Goal: Task Accomplishment & Management: Manage account settings

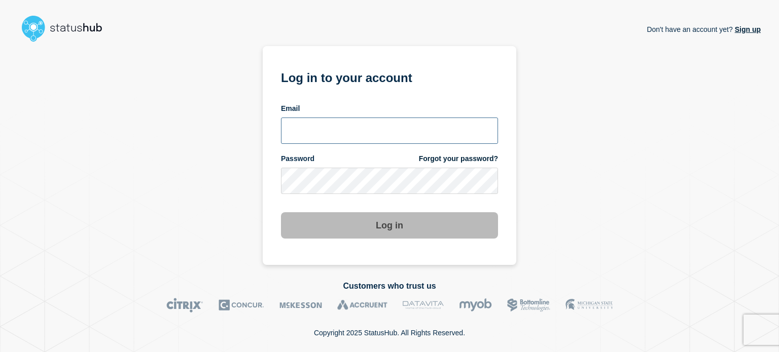
click at [346, 126] on input "email input" at bounding box center [389, 131] width 217 height 26
type input "[PERSON_NAME][EMAIL_ADDRESS][PERSON_NAME][DOMAIN_NAME]"
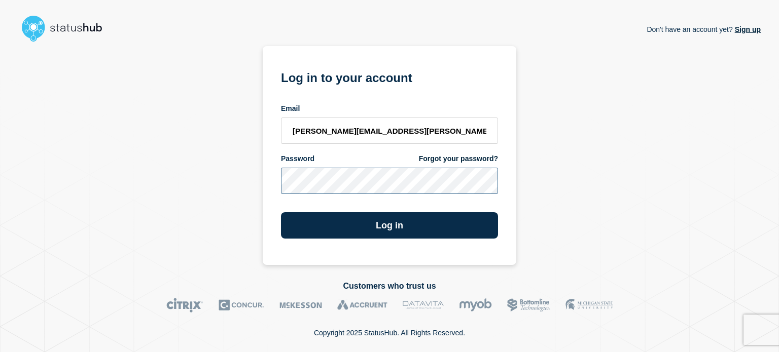
click at [281, 212] on button "Log in" at bounding box center [389, 225] width 217 height 26
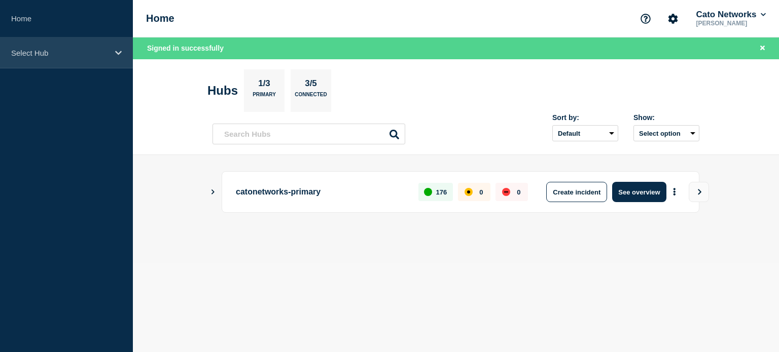
click at [55, 60] on div "Select Hub" at bounding box center [66, 53] width 133 height 31
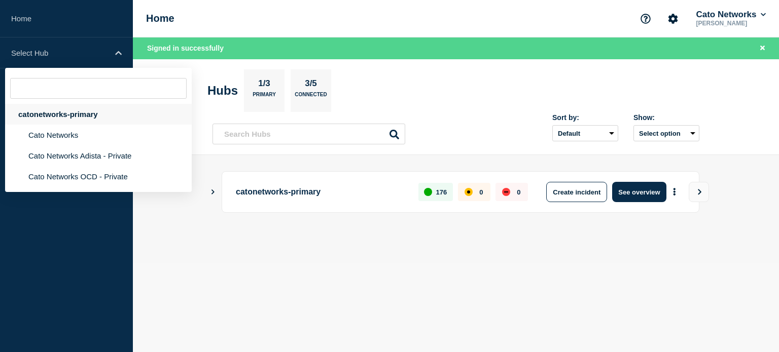
click at [43, 112] on div "catonetworks-primary" at bounding box center [98, 114] width 187 height 21
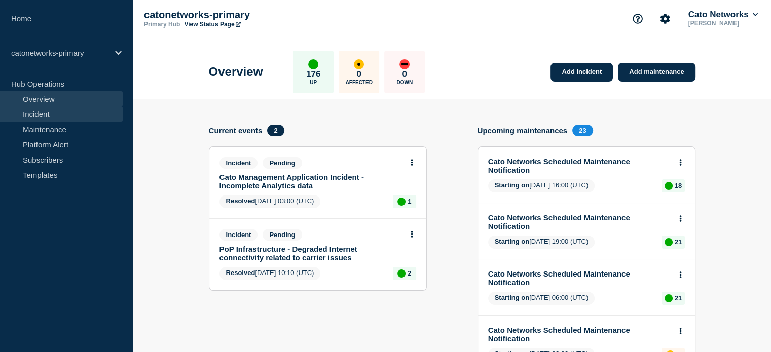
click at [56, 117] on link "Incident" at bounding box center [61, 113] width 123 height 15
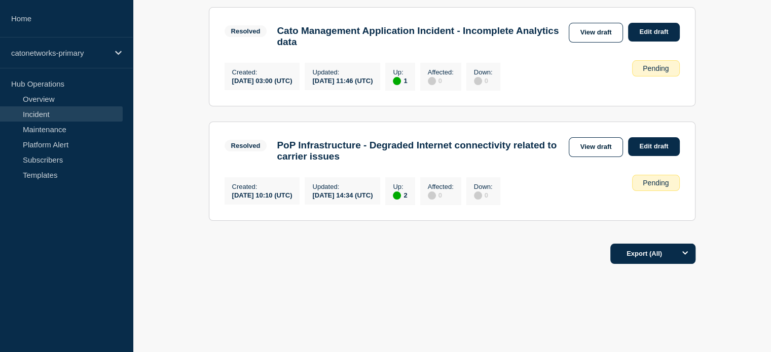
scroll to position [152, 0]
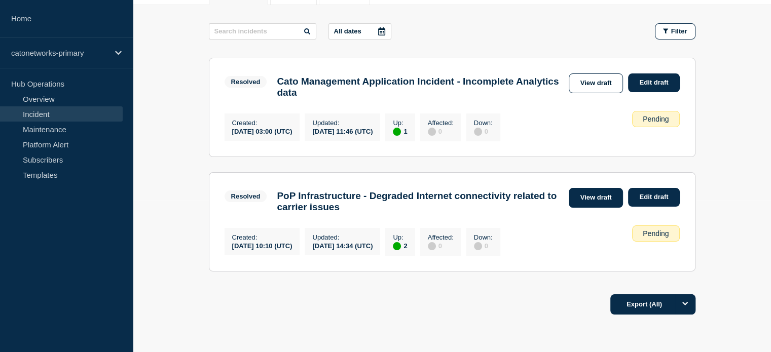
click at [609, 204] on link "View draft" at bounding box center [596, 198] width 55 height 20
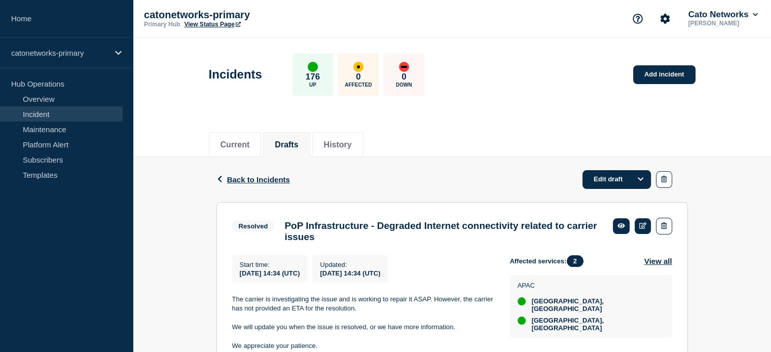
click at [47, 115] on link "Incident" at bounding box center [61, 113] width 123 height 15
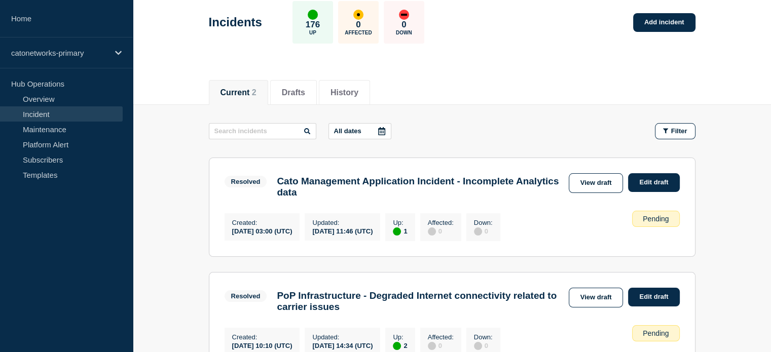
scroll to position [101, 0]
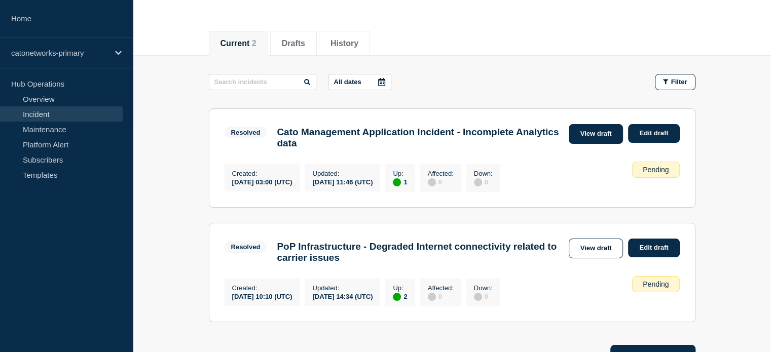
click at [589, 134] on link "View draft" at bounding box center [596, 134] width 55 height 20
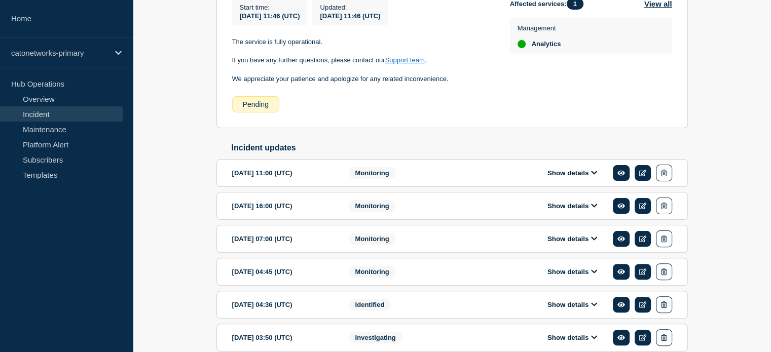
scroll to position [253, 0]
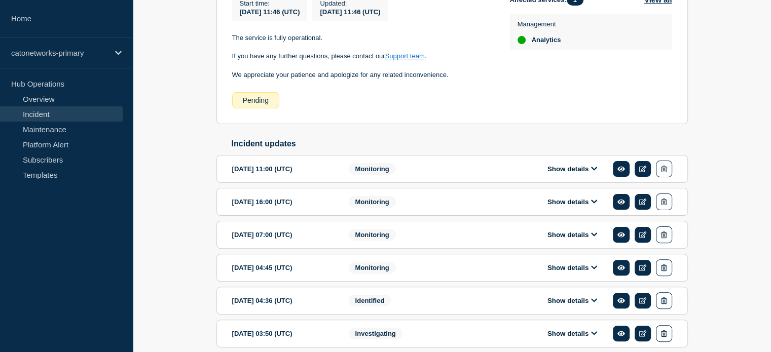
click at [420, 177] on div "Monitoring" at bounding box center [410, 169] width 123 height 17
click at [592, 172] on icon at bounding box center [594, 168] width 6 height 7
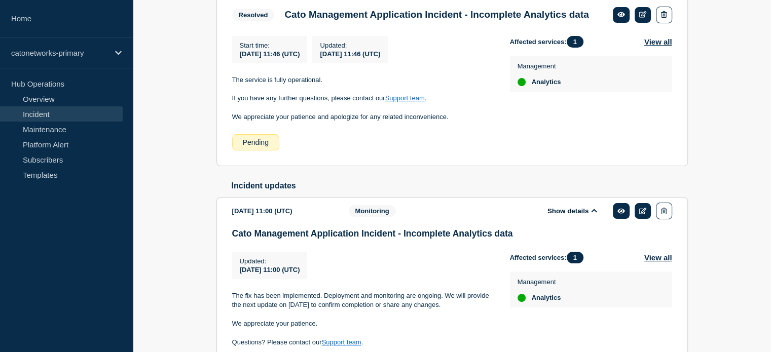
scroll to position [101, 0]
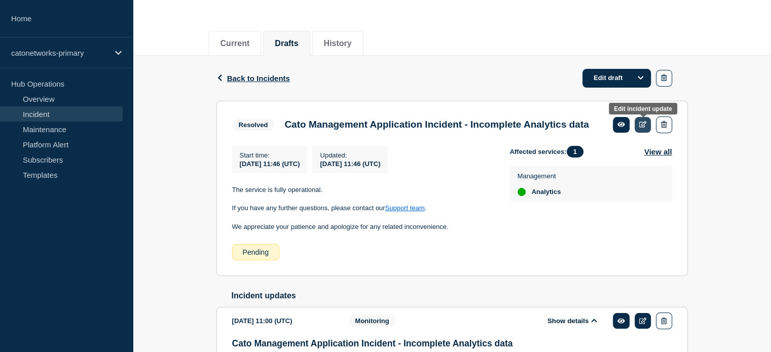
click at [646, 124] on icon at bounding box center [643, 124] width 8 height 7
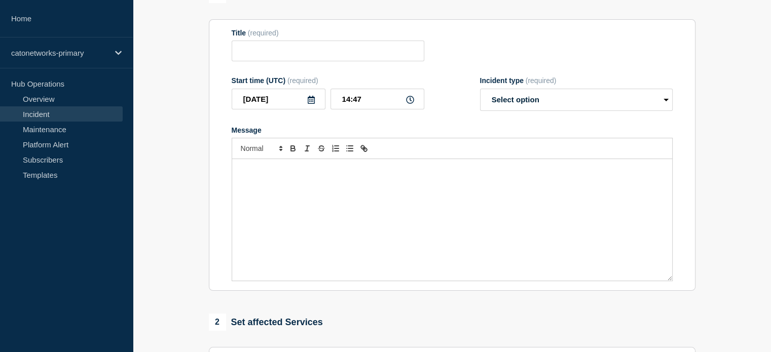
type input "Cato Management Application Incident - Incomplete Analytics data"
type input "2025-09-26"
type input "11:46"
select select "resolved"
radio input "false"
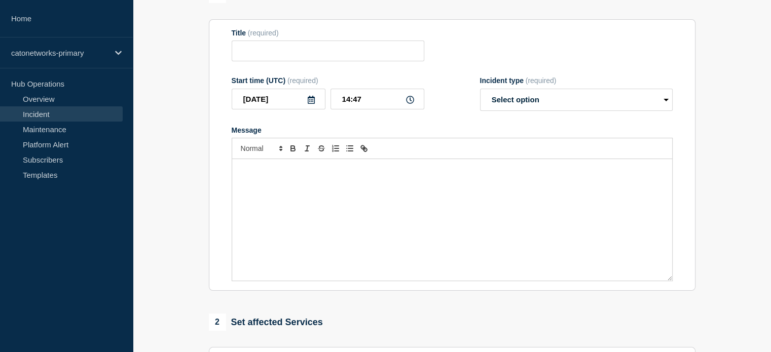
radio input "true"
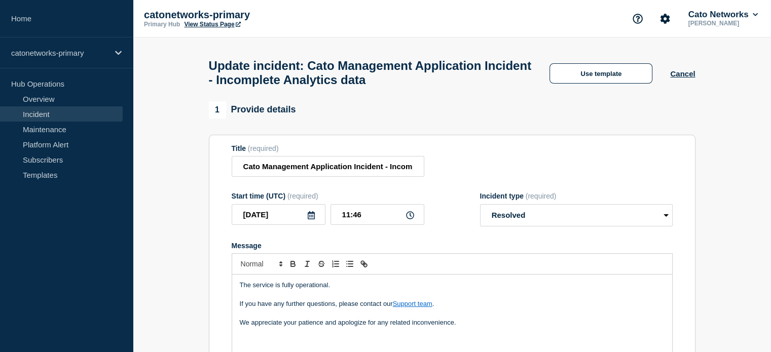
click at [29, 116] on link "Incident" at bounding box center [61, 113] width 123 height 15
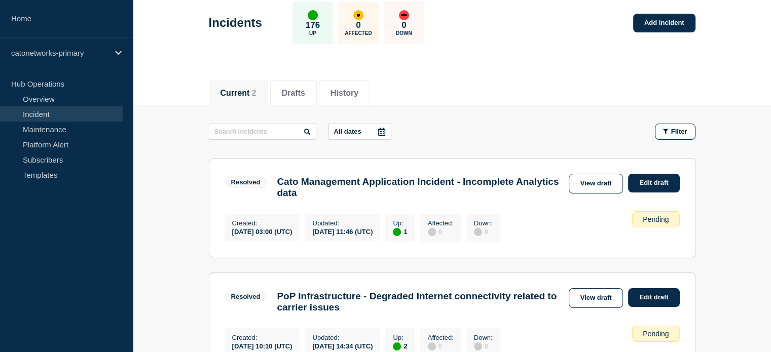
scroll to position [101, 0]
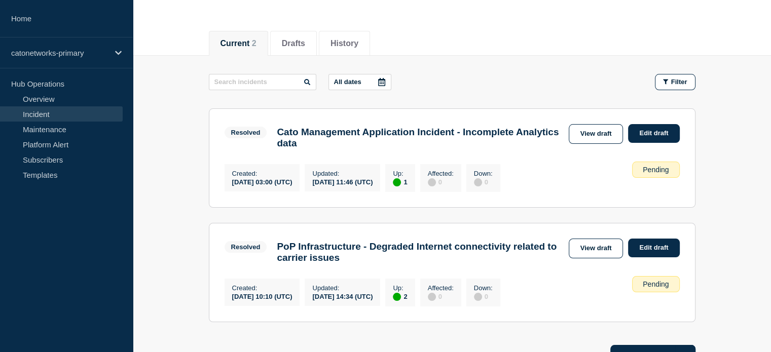
click at [560, 166] on div "Created : 2025-09-24 03:00 (UTC) Updated : 2025-09-26 11:46 (UTC) Up : 1 Affect…" at bounding box center [452, 177] width 455 height 30
click at [491, 127] on h3 "Cato Management Application Incident - Incomplete Analytics data" at bounding box center [420, 138] width 286 height 22
click at [581, 138] on link "View draft" at bounding box center [596, 134] width 55 height 20
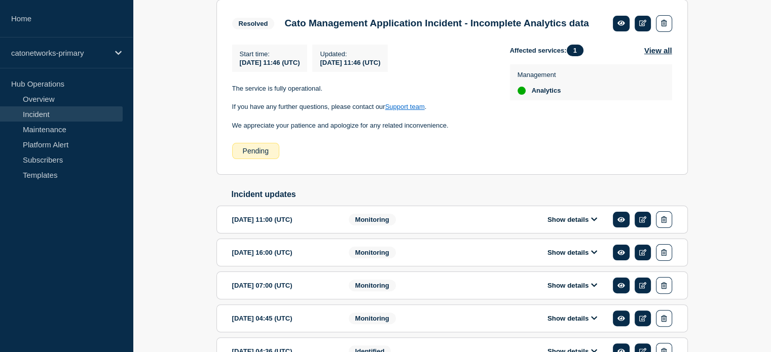
scroll to position [343, 0]
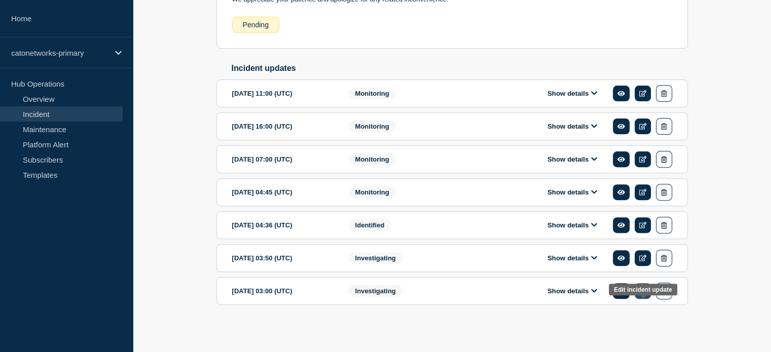
click at [643, 292] on icon at bounding box center [643, 291] width 8 height 7
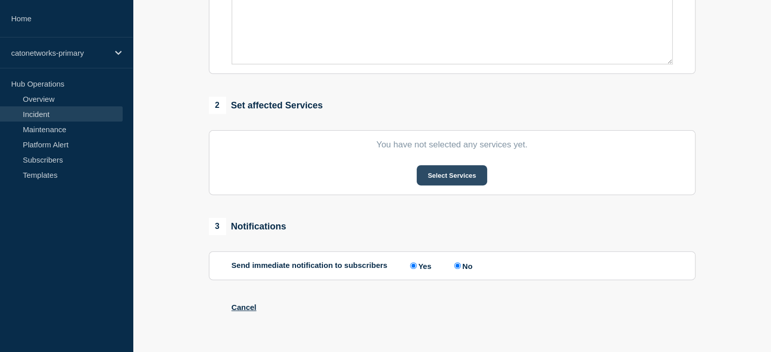
type input "Cato Management Application Incident - Incomplete Analytics data"
type input "2025-09-24"
type input "03:00"
select select "investigating"
radio input "false"
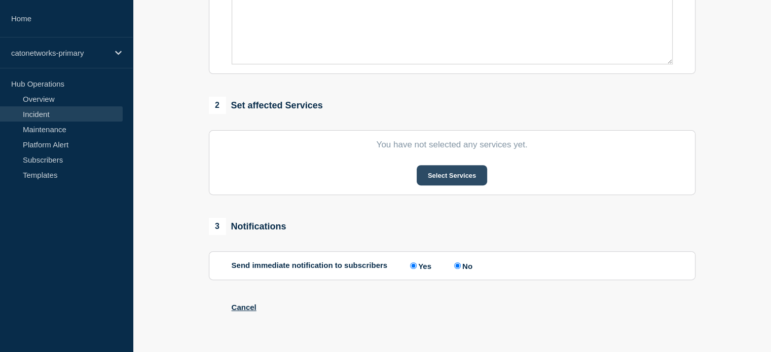
radio input "true"
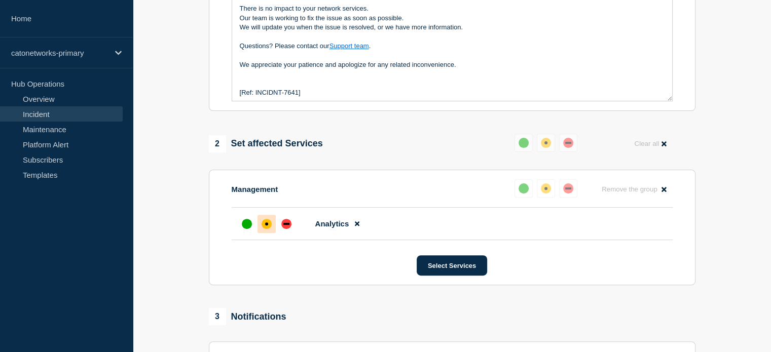
scroll to position [242, 0]
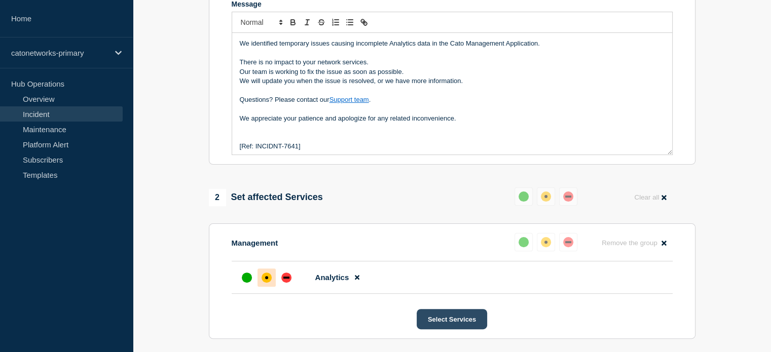
click at [431, 329] on button "Select Services" at bounding box center [452, 319] width 70 height 20
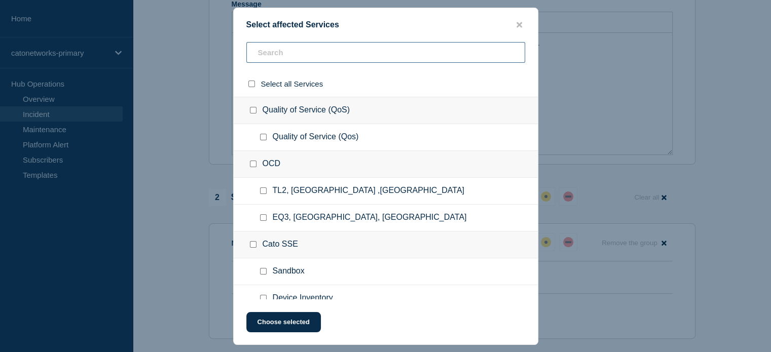
click at [304, 58] on input "text" at bounding box center [385, 52] width 279 height 21
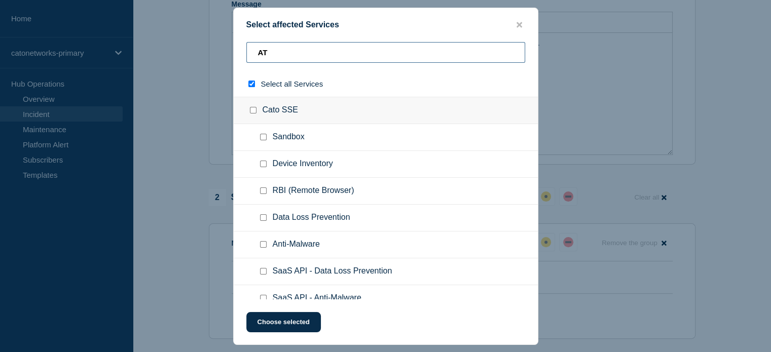
type input "ATP"
checkbox input "true"
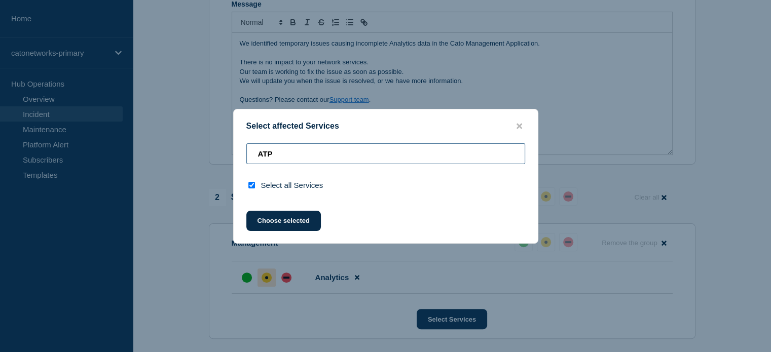
type input "AT"
checkbox input "false"
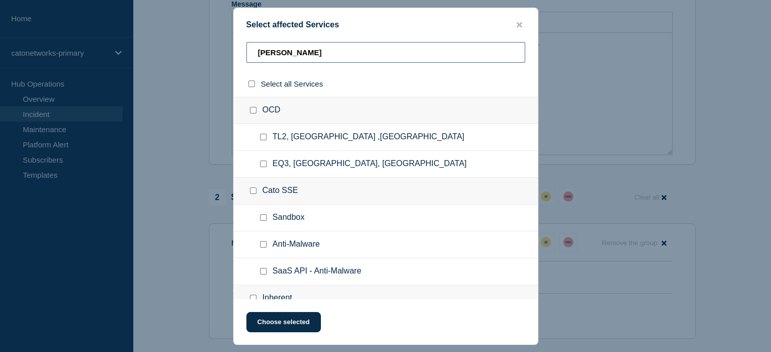
type input "Anal"
checkbox input "true"
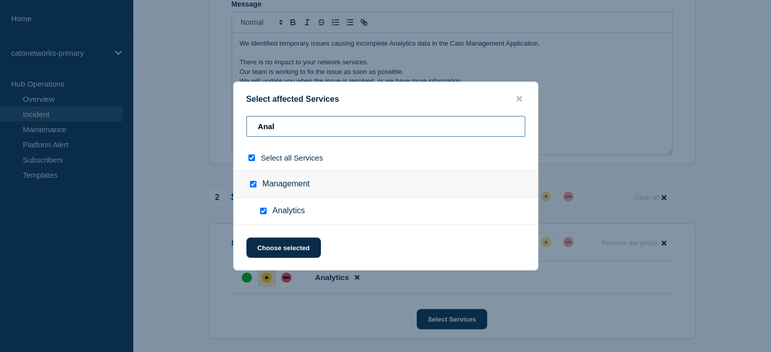
type input "Ana"
checkbox input "false"
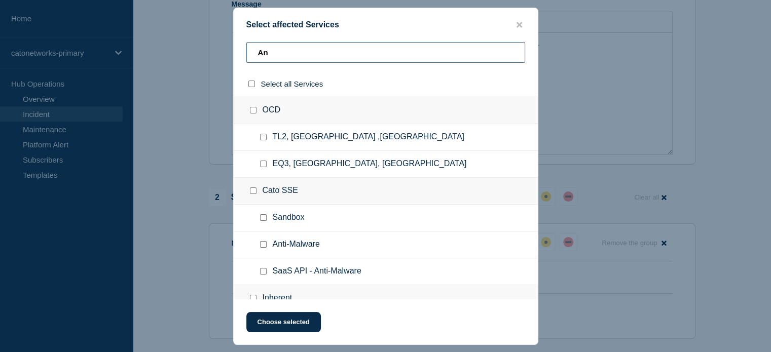
type input "A"
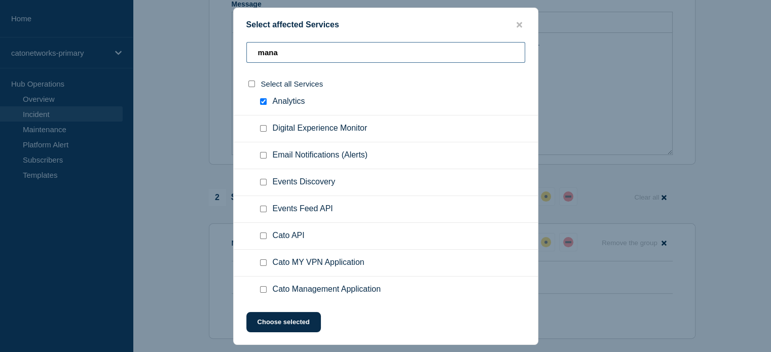
scroll to position [413, 0]
type input "mana"
click at [261, 100] on input "Analytics checkbox" at bounding box center [263, 100] width 7 height 7
checkbox input "false"
drag, startPoint x: 518, startPoint y: 19, endPoint x: 517, endPoint y: 24, distance: 5.2
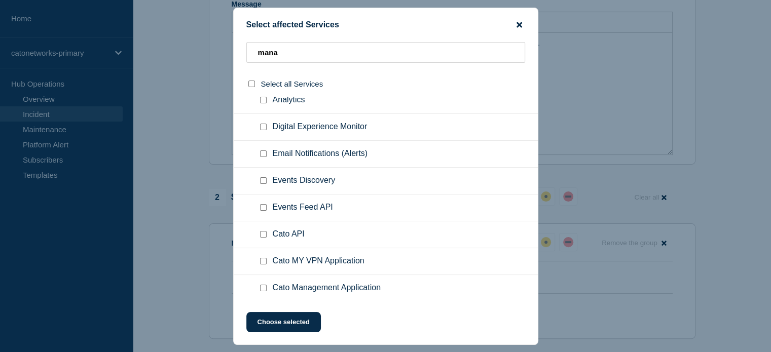
click at [518, 20] on div "Select affected Services" at bounding box center [386, 25] width 304 height 10
click at [517, 24] on icon "close button" at bounding box center [520, 25] width 6 height 8
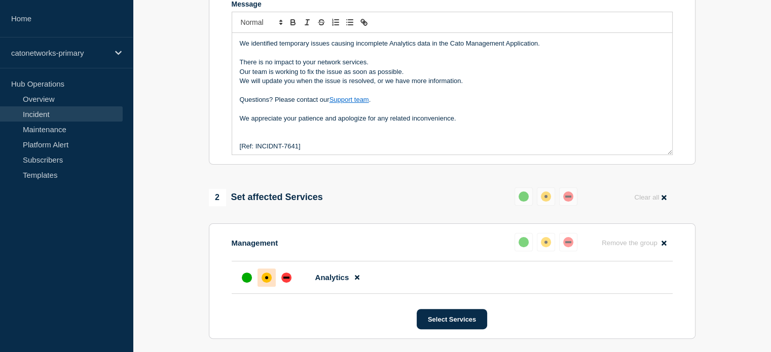
scroll to position [39, 0]
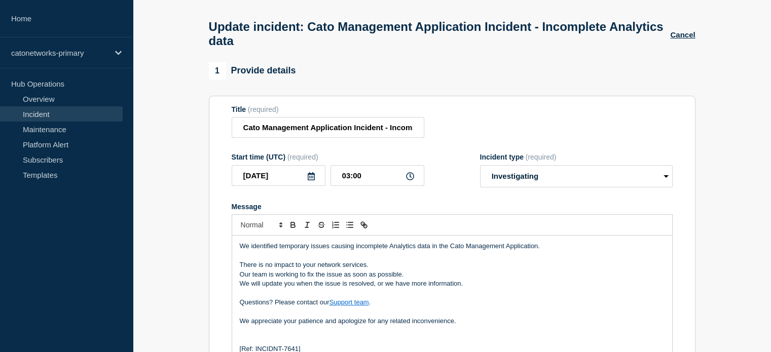
click at [37, 113] on link "Incident" at bounding box center [61, 113] width 123 height 15
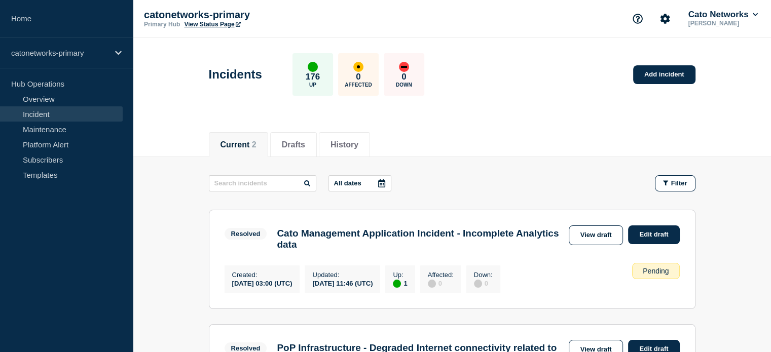
scroll to position [152, 0]
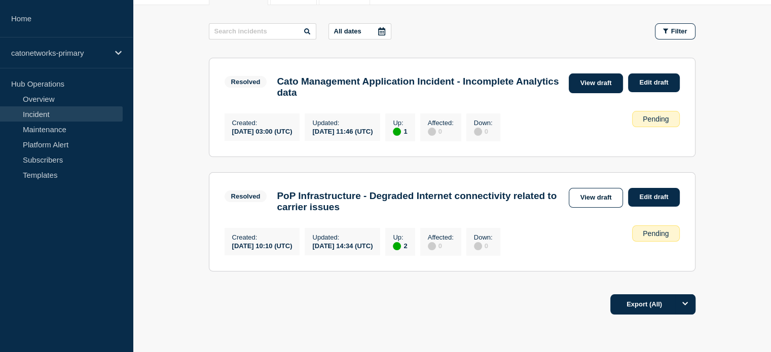
click at [588, 85] on link "View draft" at bounding box center [596, 83] width 55 height 20
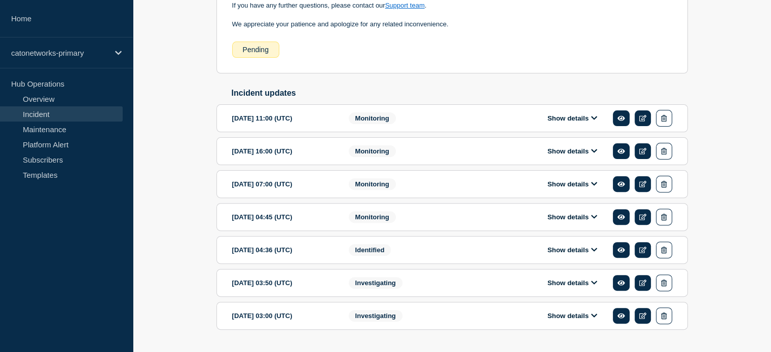
scroll to position [343, 0]
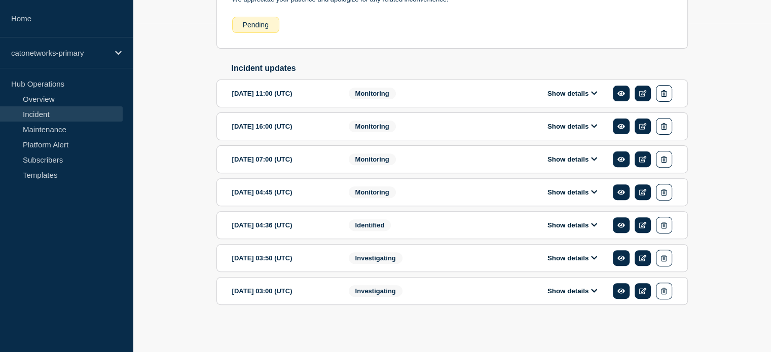
click at [574, 90] on div "Show details" at bounding box center [579, 93] width 185 height 17
click at [594, 93] on icon at bounding box center [594, 93] width 6 height 7
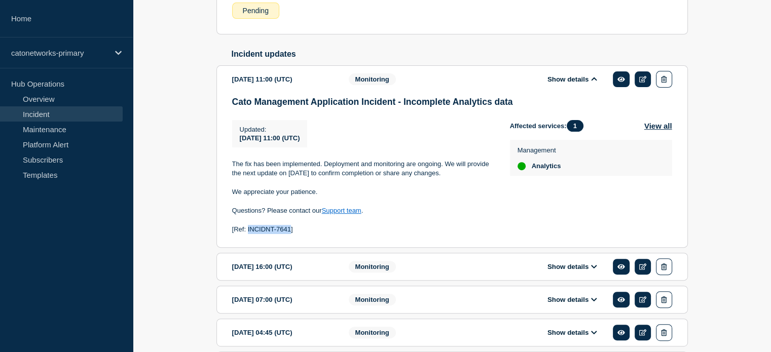
drag, startPoint x: 290, startPoint y: 246, endPoint x: 247, endPoint y: 250, distance: 43.8
click at [247, 234] on p "[Ref: INCIDNT-7641]" at bounding box center [363, 229] width 262 height 9
copy p "INCIDNT-7641"
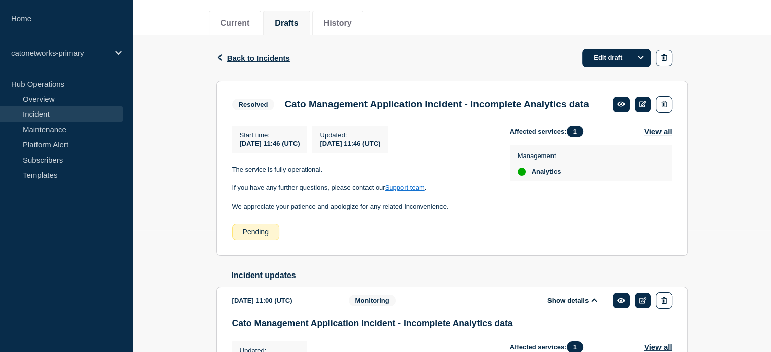
scroll to position [90, 0]
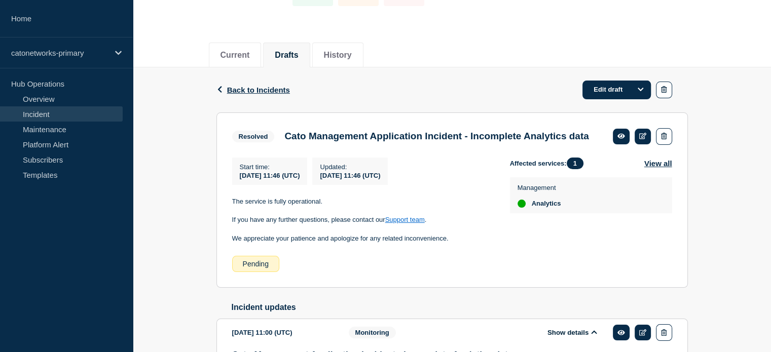
click at [75, 113] on link "Incident" at bounding box center [61, 113] width 123 height 15
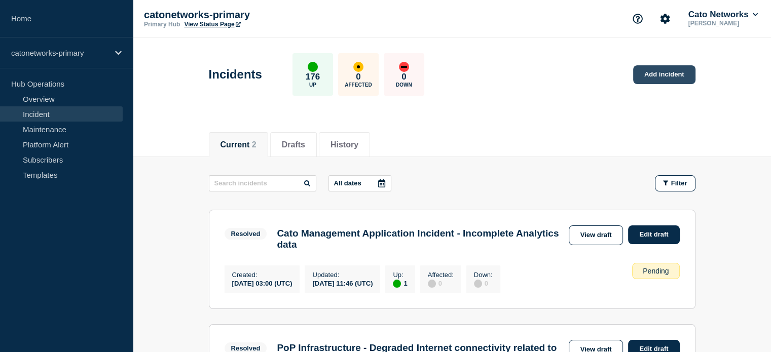
click at [655, 75] on link "Add incident" at bounding box center [664, 74] width 62 height 19
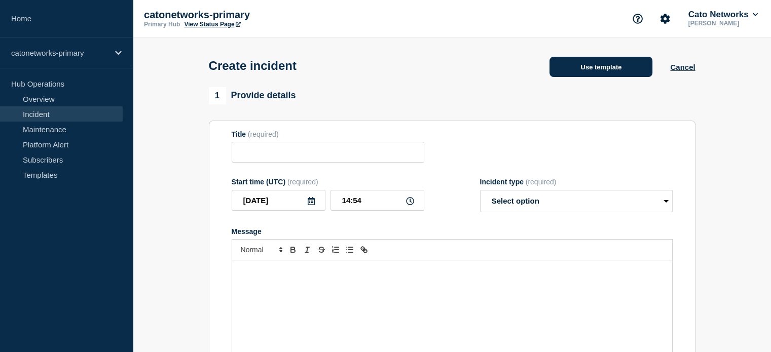
click at [600, 68] on button "Use template" at bounding box center [600, 67] width 103 height 20
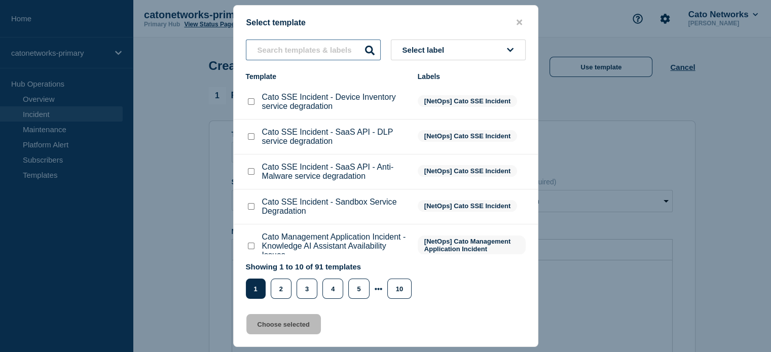
click at [315, 55] on input "text" at bounding box center [313, 50] width 135 height 21
click at [464, 54] on button "Select label" at bounding box center [458, 50] width 135 height 21
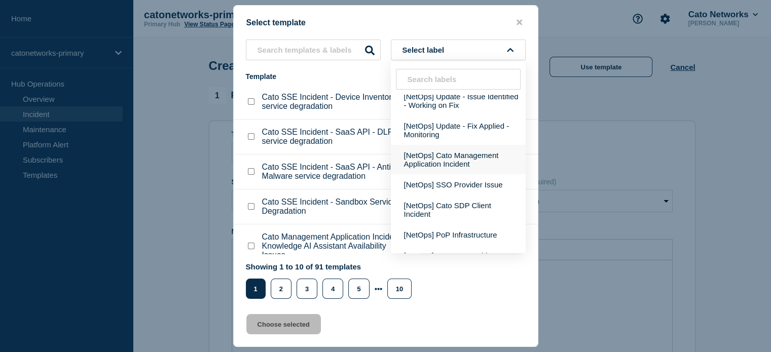
scroll to position [253, 0]
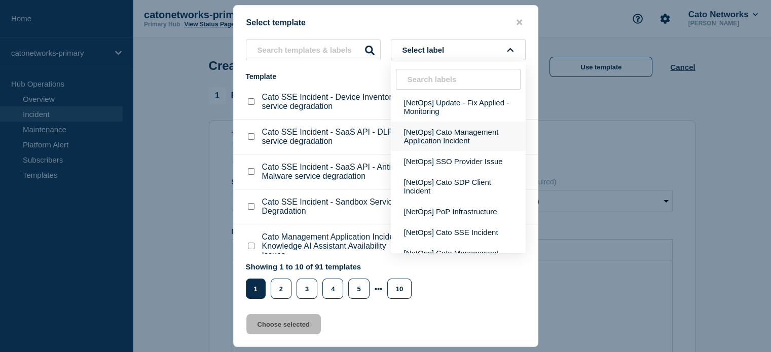
click at [454, 151] on button "[NetOps] Cato Management Application Incident" at bounding box center [458, 136] width 135 height 29
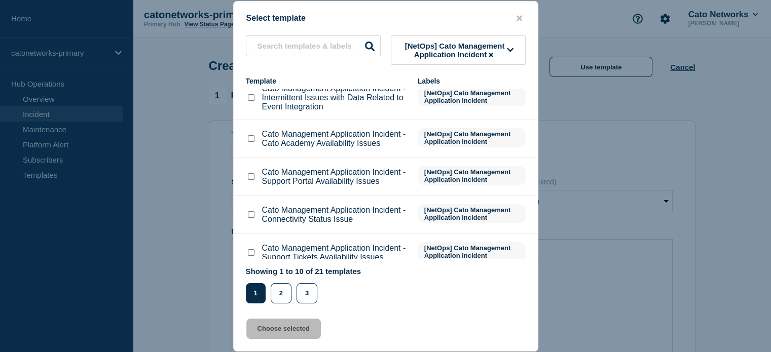
scroll to position [101, 0]
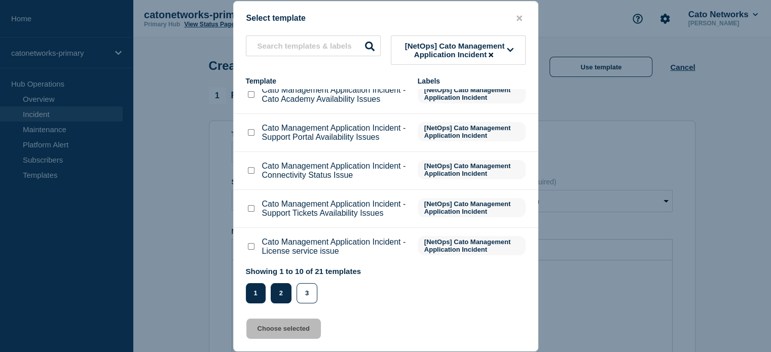
click at [280, 299] on button "2" at bounding box center [281, 293] width 21 height 20
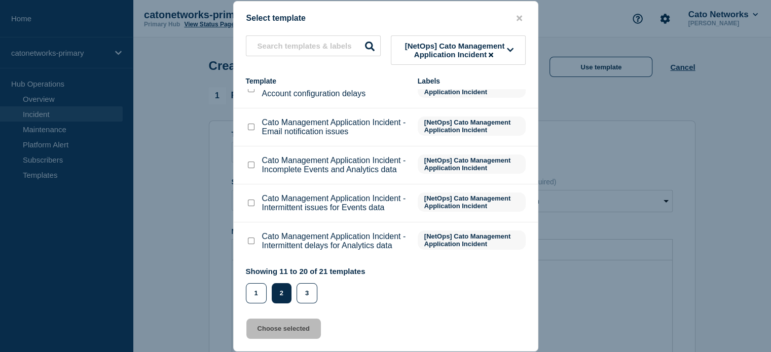
scroll to position [152, 0]
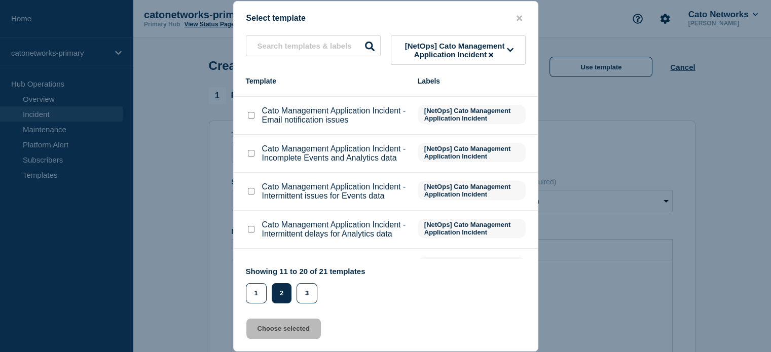
click at [249, 231] on input "Cato Management Application Incident - Intermittent delays for Analytics data c…" at bounding box center [251, 229] width 7 height 7
checkbox input "true"
click at [285, 330] on button "Choose selected" at bounding box center [283, 329] width 75 height 20
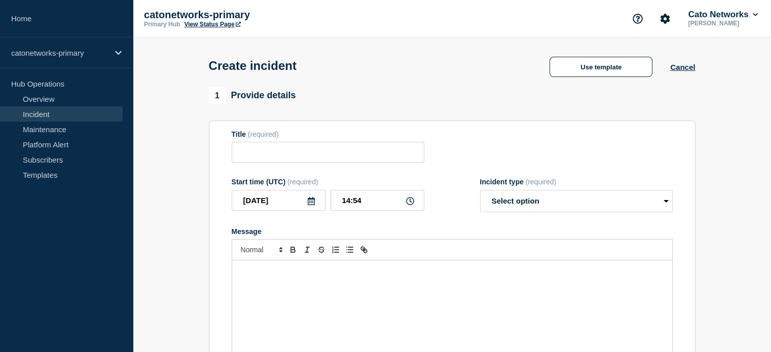
type input "Cato Management Application Incident - Intermittent delays for Analytics data"
select select "investigating"
radio input "false"
radio input "true"
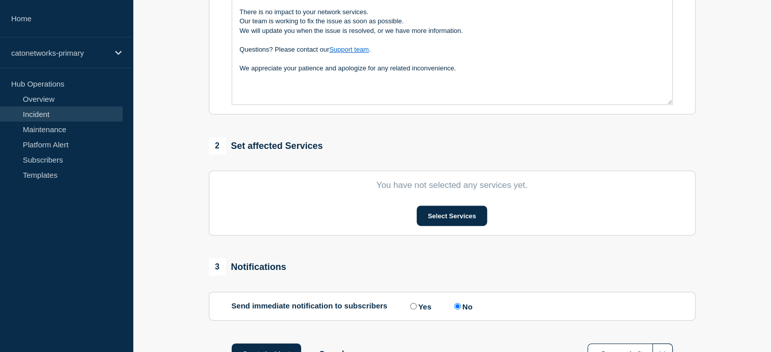
scroll to position [304, 0]
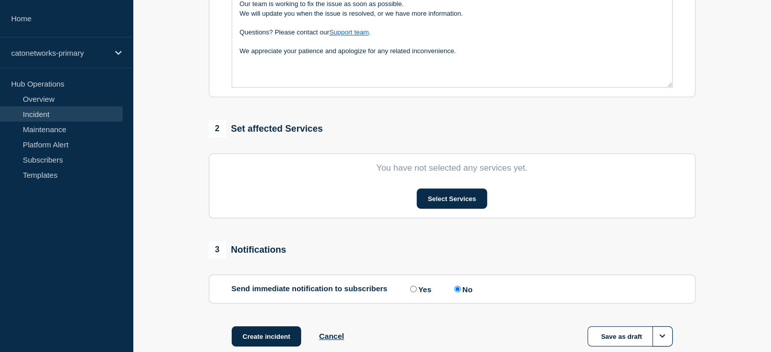
click at [418, 189] on section "You have not selected any services yet. Select Services" at bounding box center [452, 186] width 487 height 65
click at [428, 196] on button "Select Services" at bounding box center [452, 199] width 70 height 20
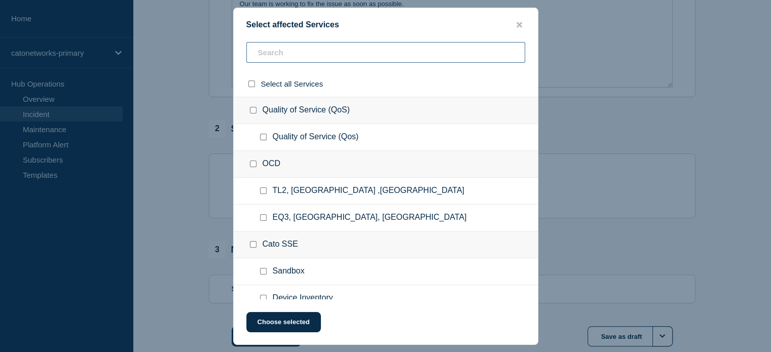
click at [314, 52] on input "text" at bounding box center [385, 52] width 279 height 21
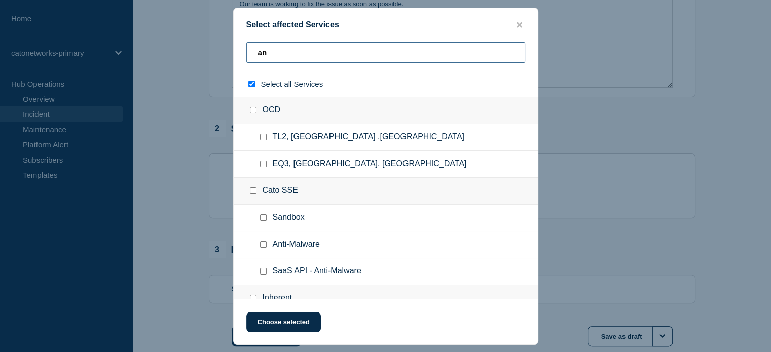
type input "anl"
checkbox input "true"
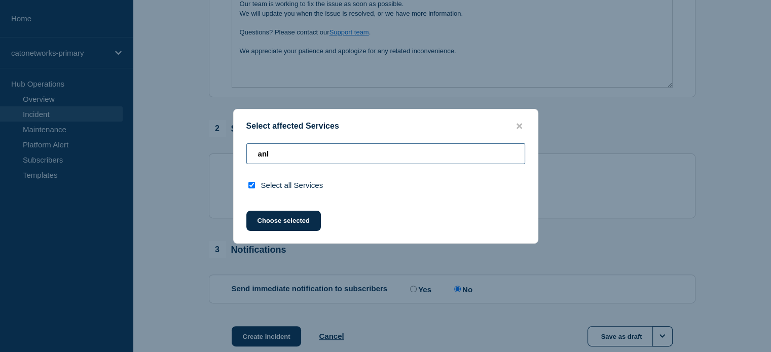
type input "an"
checkbox input "false"
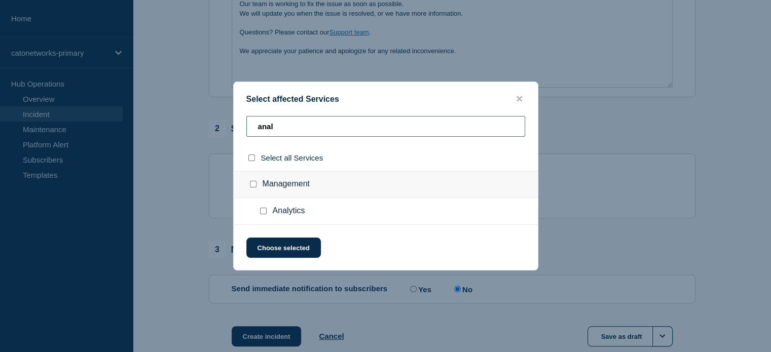
type input "anal"
click at [265, 211] on input "Analytics checkbox" at bounding box center [263, 211] width 7 height 7
checkbox input "true"
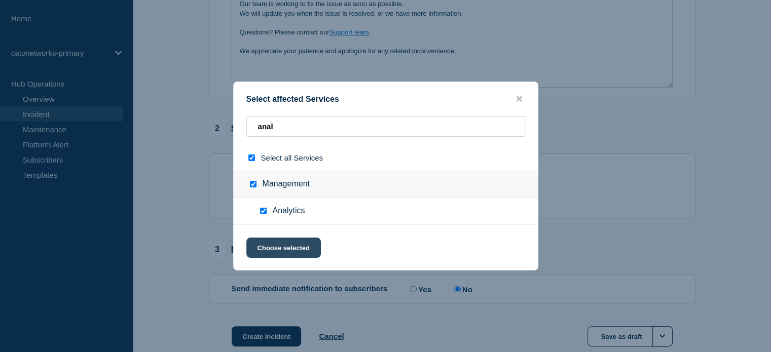
click at [277, 250] on button "Choose selected" at bounding box center [283, 248] width 75 height 20
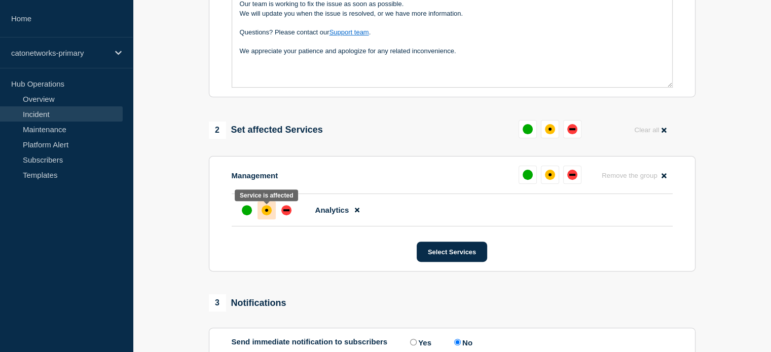
click at [266, 215] on div "affected" at bounding box center [267, 210] width 10 height 10
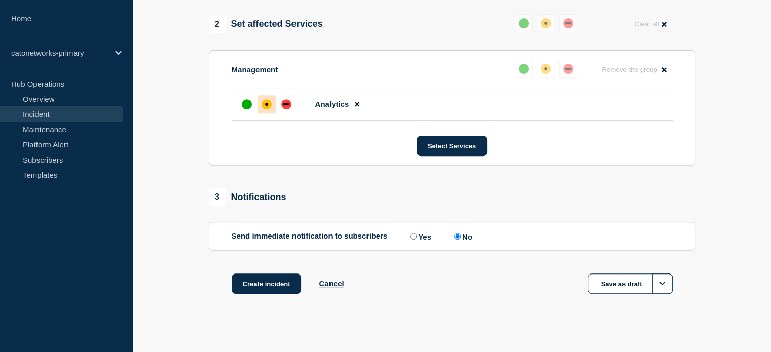
scroll to position [421, 0]
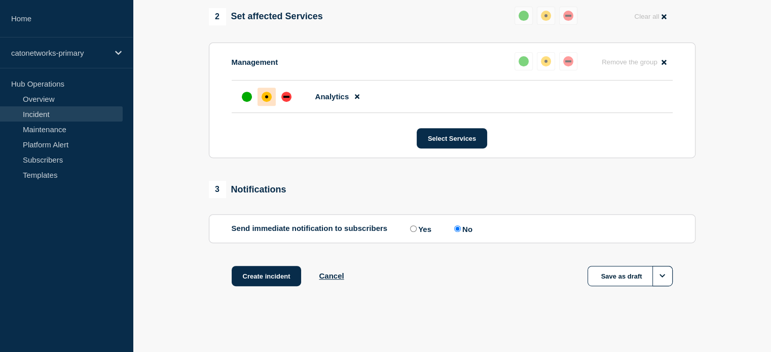
click at [414, 230] on input "Yes" at bounding box center [413, 229] width 7 height 7
radio input "true"
radio input "false"
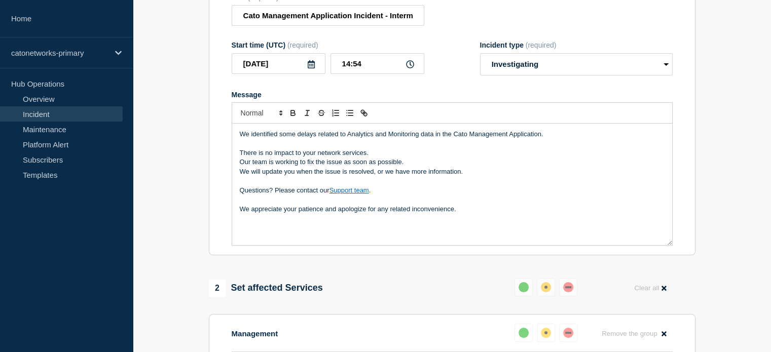
scroll to position [152, 0]
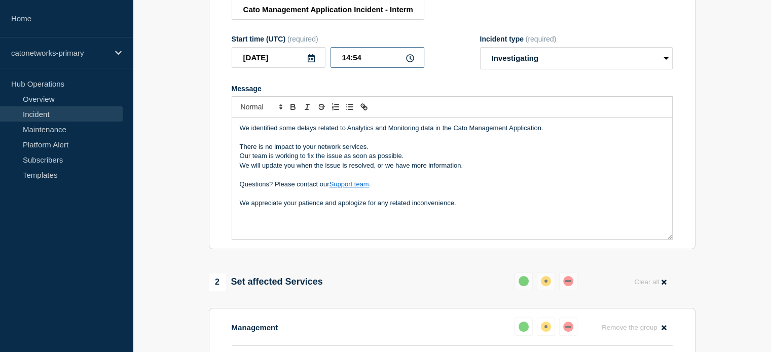
drag, startPoint x: 366, startPoint y: 58, endPoint x: 351, endPoint y: 56, distance: 14.8
click at [351, 56] on input "14:54" at bounding box center [377, 57] width 94 height 21
type input "14:05"
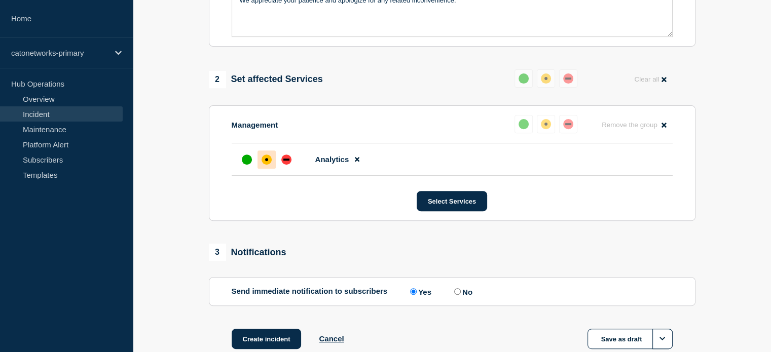
scroll to position [421, 0]
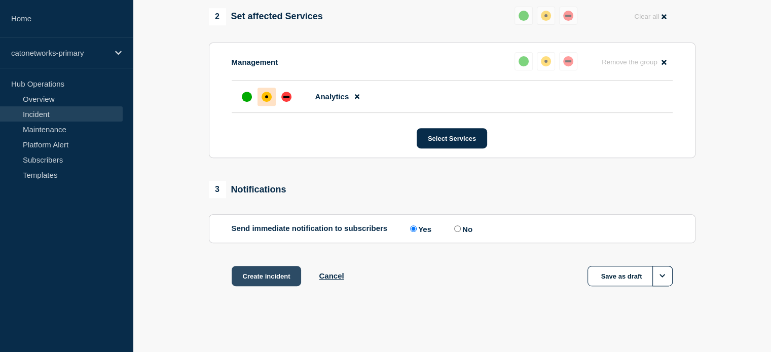
click at [273, 275] on button "Create incident" at bounding box center [267, 276] width 70 height 20
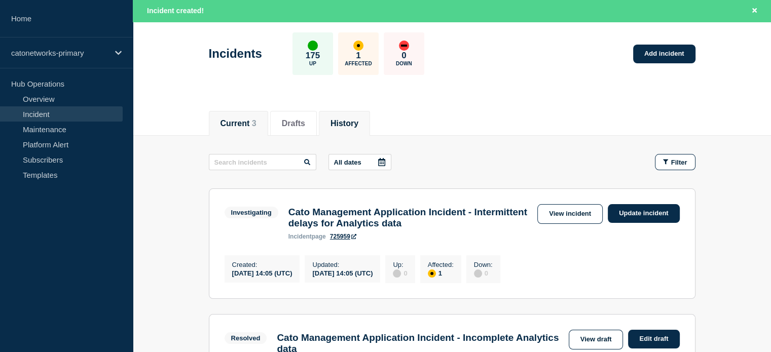
scroll to position [101, 0]
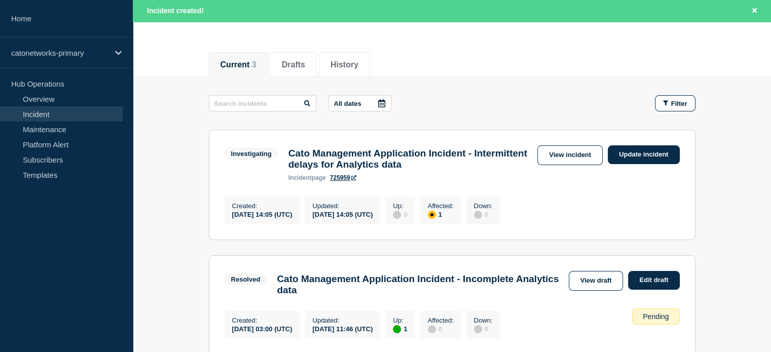
drag, startPoint x: 63, startPoint y: 114, endPoint x: 54, endPoint y: 113, distance: 9.1
click at [63, 114] on link "Incident" at bounding box center [61, 113] width 123 height 15
click at [640, 151] on link "Update incident" at bounding box center [644, 154] width 72 height 19
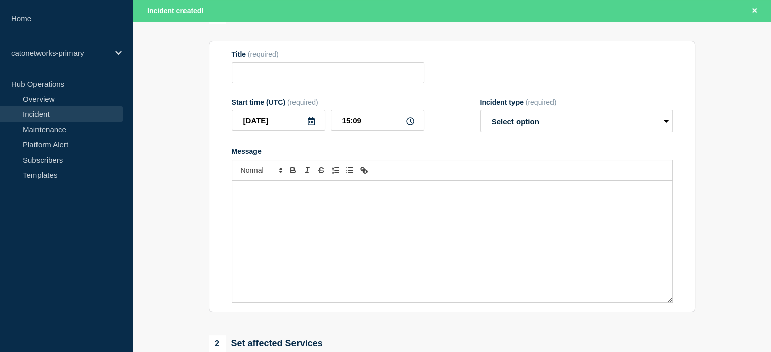
type input "Cato Management Application Incident - Intermittent delays for Analytics data"
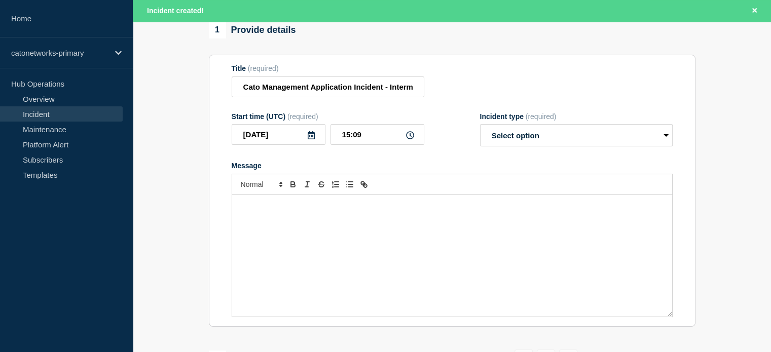
click at [27, 114] on link "Incident" at bounding box center [61, 113] width 123 height 15
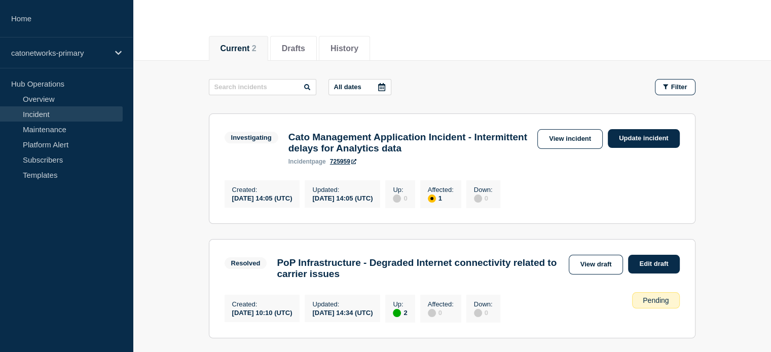
scroll to position [101, 0]
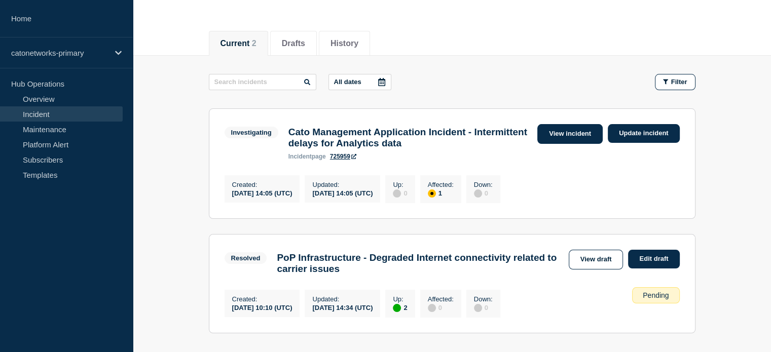
click at [588, 137] on link "View incident" at bounding box center [569, 134] width 65 height 20
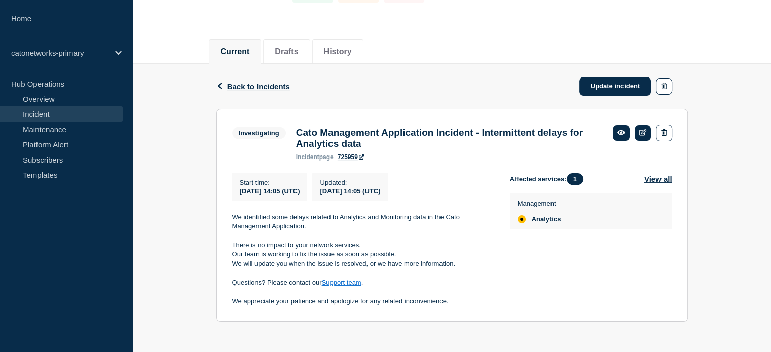
scroll to position [99, 0]
click at [642, 129] on icon at bounding box center [643, 132] width 8 height 7
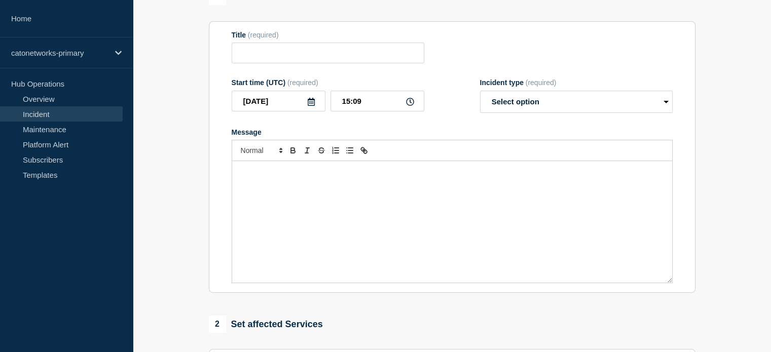
type input "Cato Management Application Incident - Intermittent delays for Analytics data"
type input "14:05"
select select "investigating"
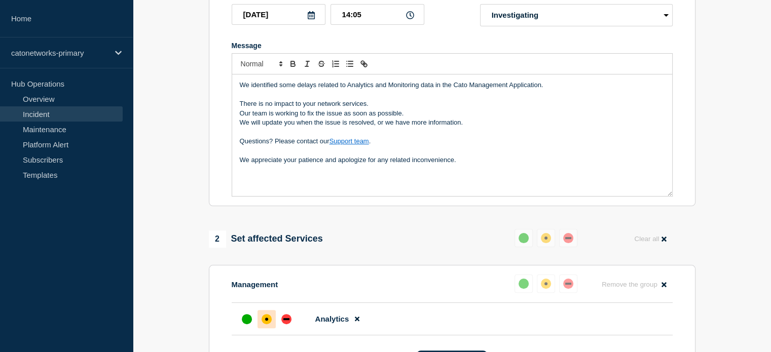
scroll to position [201, 0]
click at [476, 164] on p "We appreciate your patience and apologize for any related inconvenience." at bounding box center [452, 159] width 425 height 9
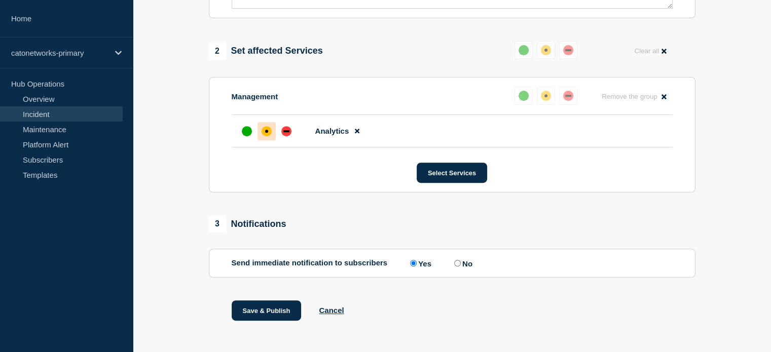
scroll to position [403, 0]
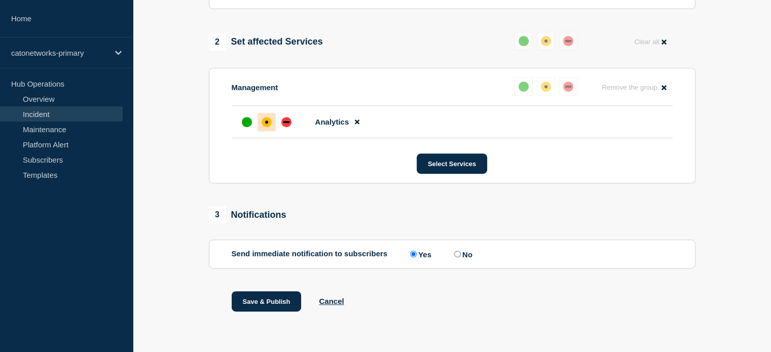
click at [464, 257] on label "No" at bounding box center [462, 254] width 21 height 10
click at [461, 257] on input "No" at bounding box center [457, 254] width 7 height 7
radio input "true"
radio input "false"
click at [287, 299] on button "Save & Publish" at bounding box center [267, 301] width 70 height 20
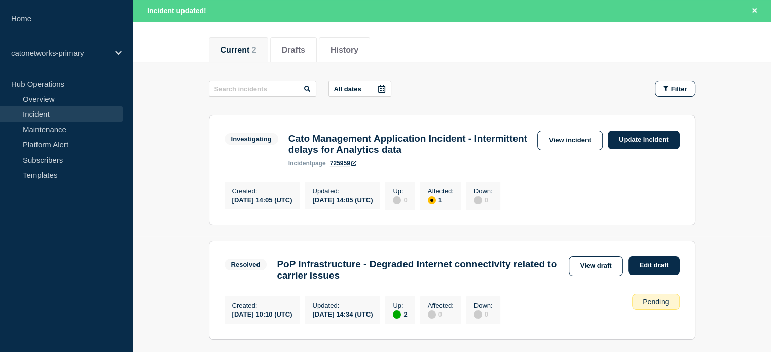
scroll to position [97, 0]
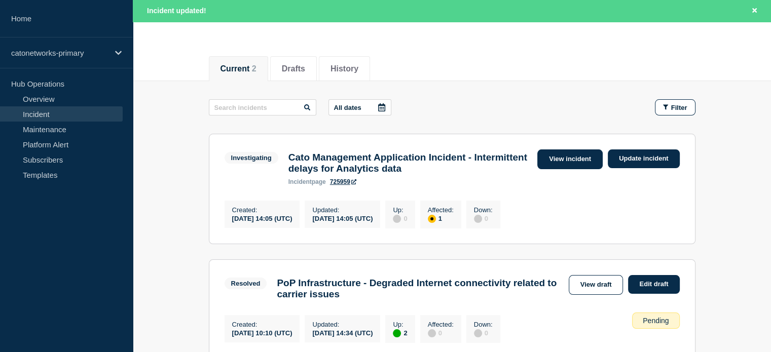
click at [562, 156] on link "View incident" at bounding box center [569, 160] width 65 height 20
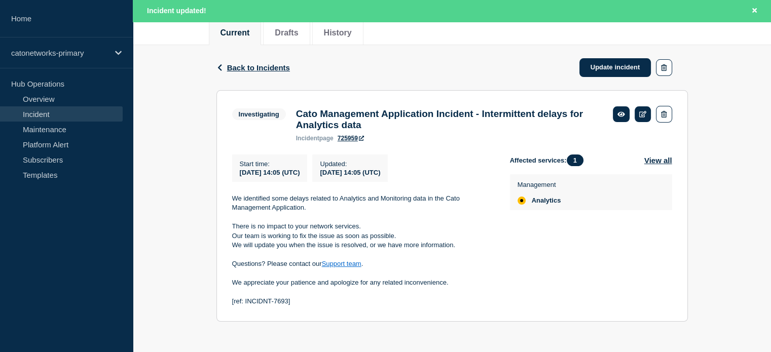
scroll to position [139, 0]
click at [33, 111] on link "Incident" at bounding box center [61, 113] width 123 height 15
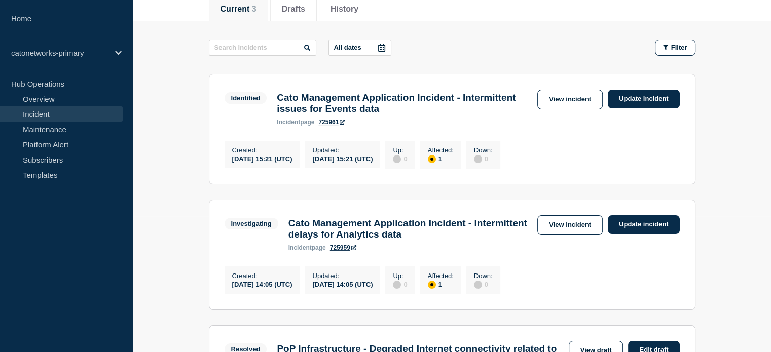
scroll to position [152, 0]
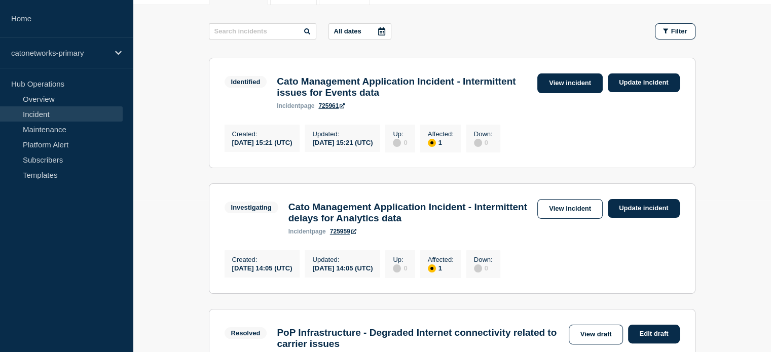
click at [545, 91] on link "View incident" at bounding box center [569, 83] width 65 height 20
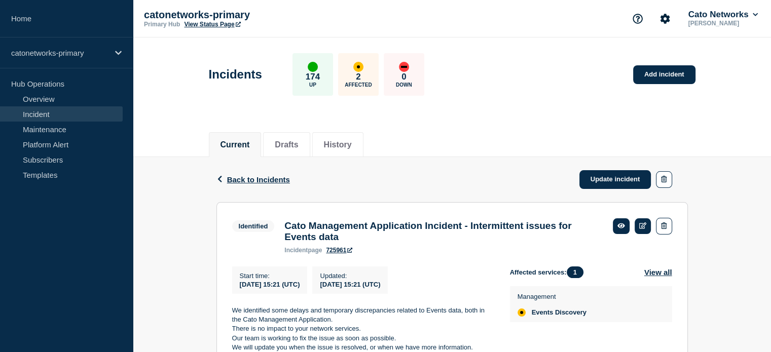
click at [49, 116] on link "Incident" at bounding box center [61, 113] width 123 height 15
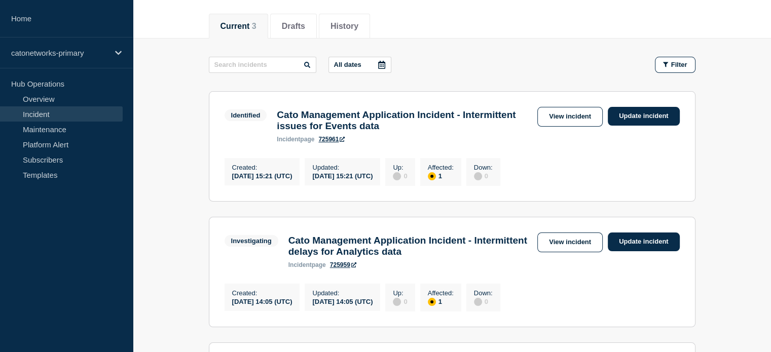
scroll to position [101, 0]
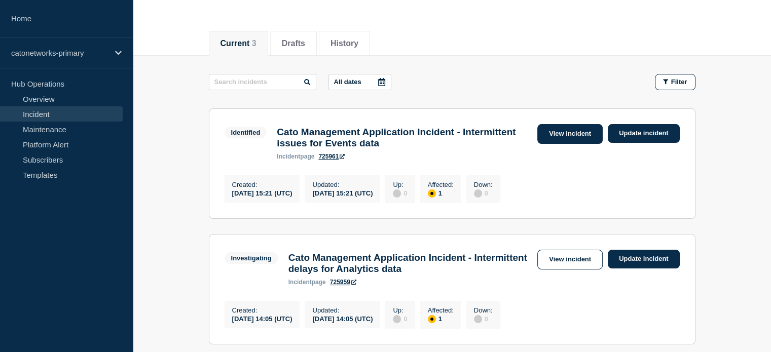
click at [561, 133] on link "View incident" at bounding box center [569, 134] width 65 height 20
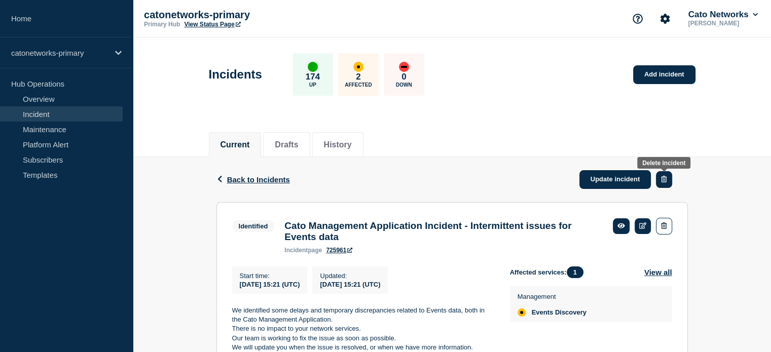
click at [664, 179] on icon "button" at bounding box center [664, 179] width 6 height 7
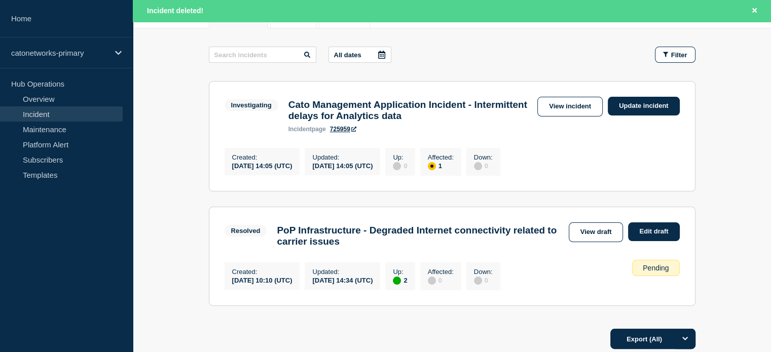
scroll to position [152, 0]
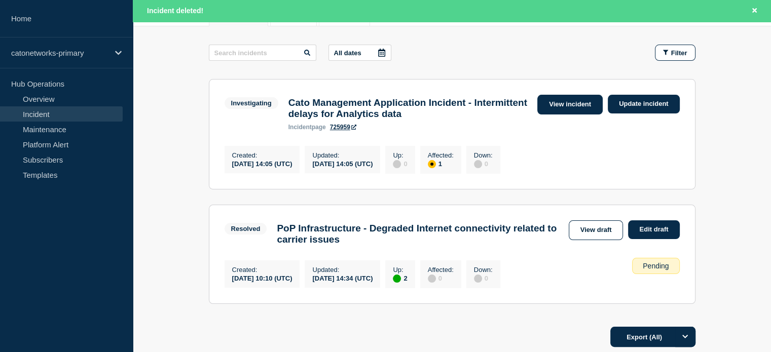
click at [562, 107] on link "View incident" at bounding box center [569, 105] width 65 height 20
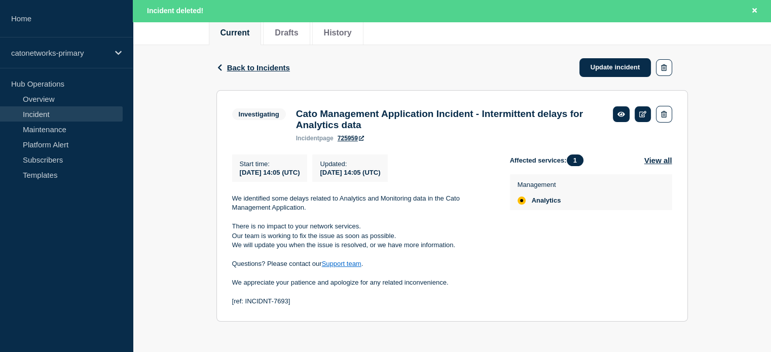
scroll to position [139, 0]
click at [643, 111] on link at bounding box center [643, 114] width 17 height 16
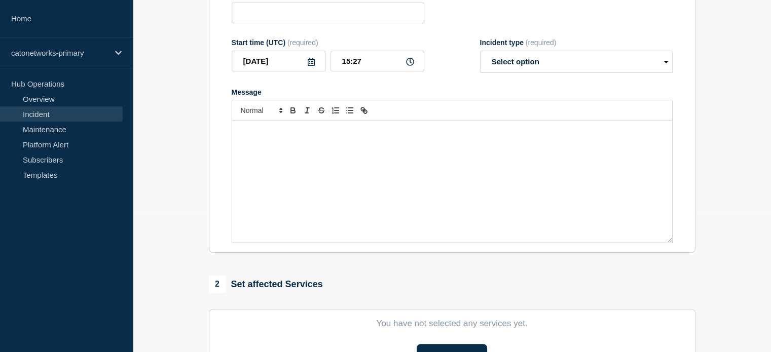
type input "Cato Management Application Incident - Intermittent delays for Analytics data"
type input "14:05"
select select "investigating"
radio input "false"
radio input "true"
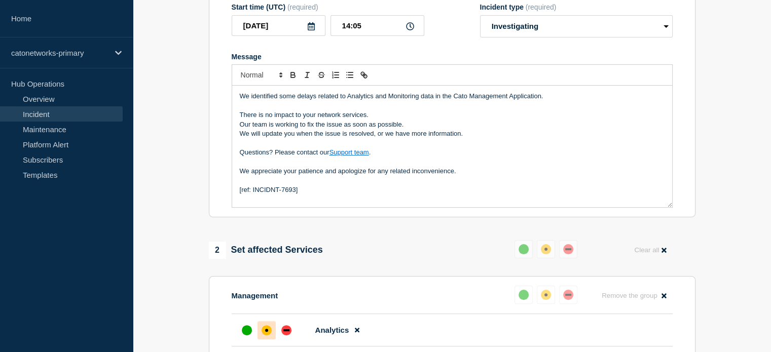
scroll to position [393, 0]
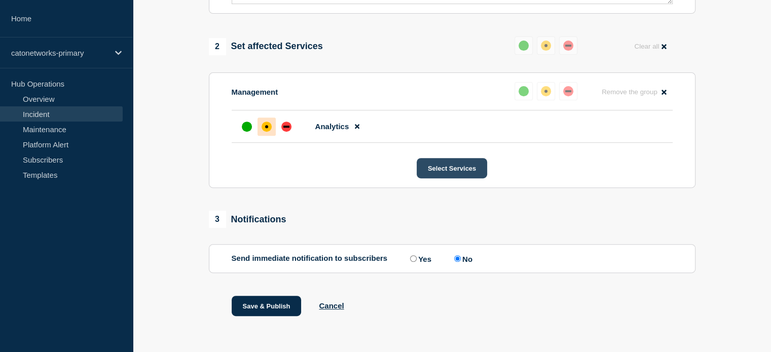
click at [446, 177] on button "Select Services" at bounding box center [452, 168] width 70 height 20
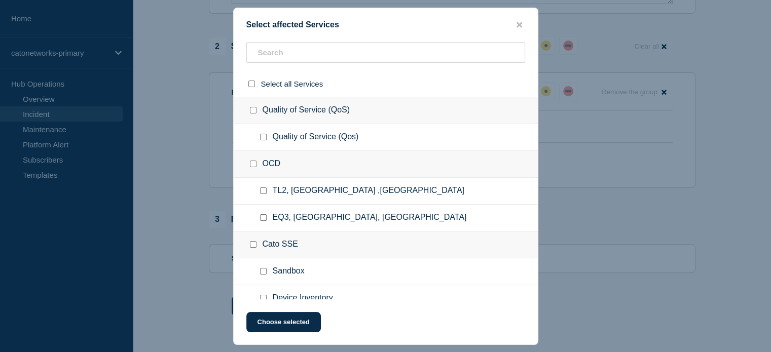
click at [401, 158] on div "OCD" at bounding box center [386, 164] width 304 height 27
click at [334, 55] on input "text" at bounding box center [385, 52] width 279 height 21
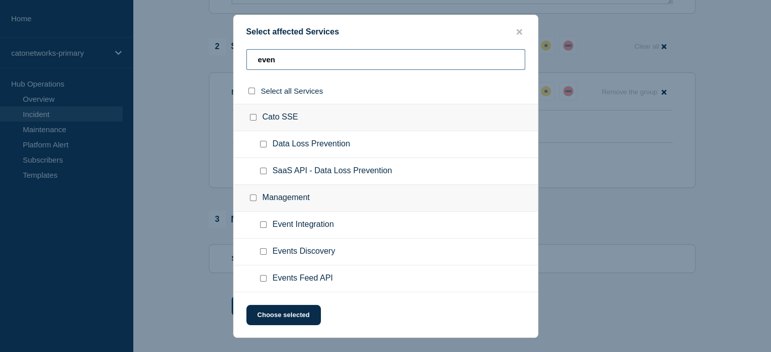
type input "even"
click at [262, 255] on input "Events Discovery checkbox" at bounding box center [263, 251] width 7 height 7
checkbox input "true"
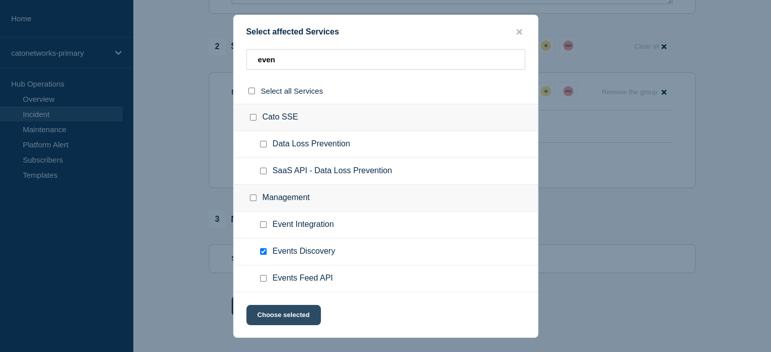
click at [273, 310] on button "Choose selected" at bounding box center [283, 315] width 75 height 20
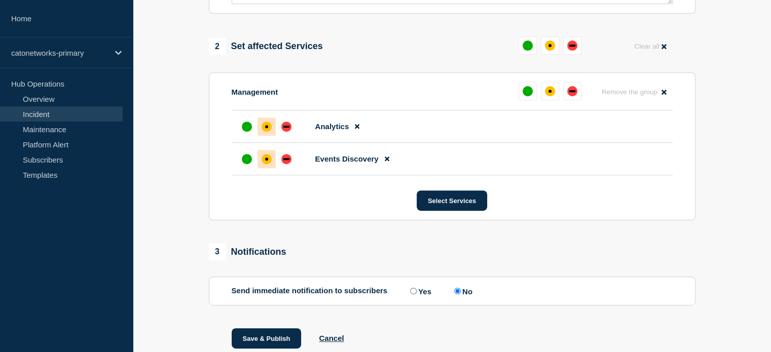
click at [265, 161] on div "affected" at bounding box center [266, 159] width 3 height 3
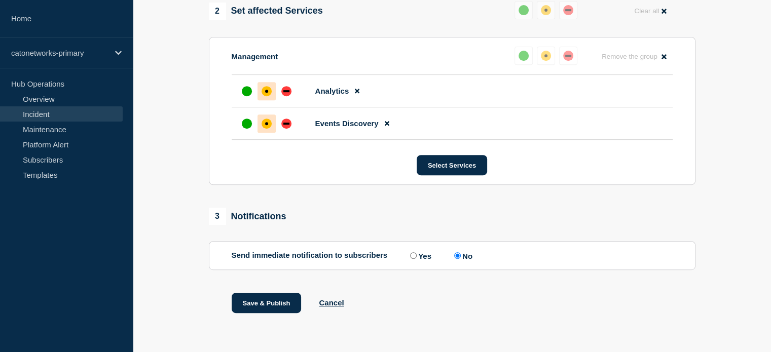
scroll to position [438, 0]
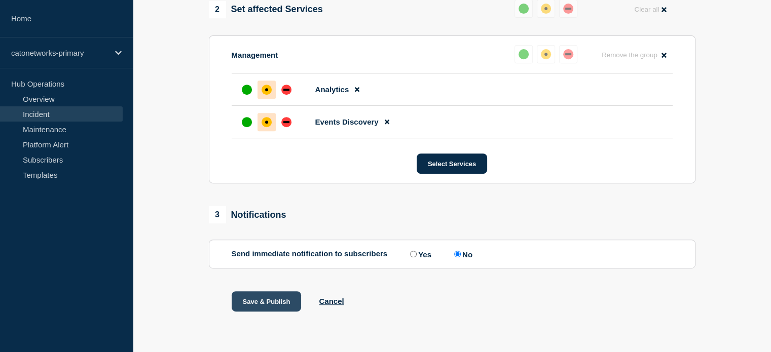
click at [241, 305] on button "Save & Publish" at bounding box center [267, 301] width 70 height 20
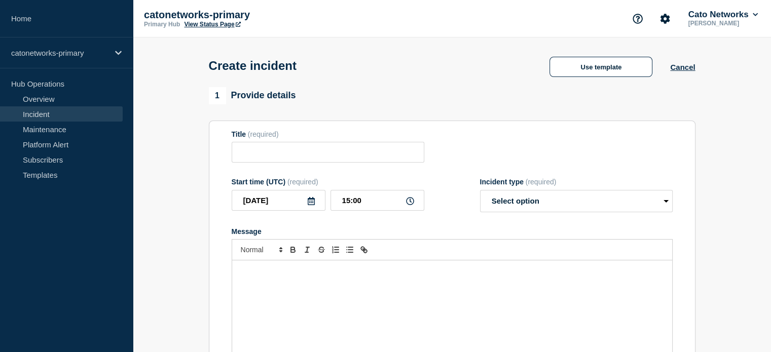
click at [34, 115] on link "Incident" at bounding box center [61, 113] width 123 height 15
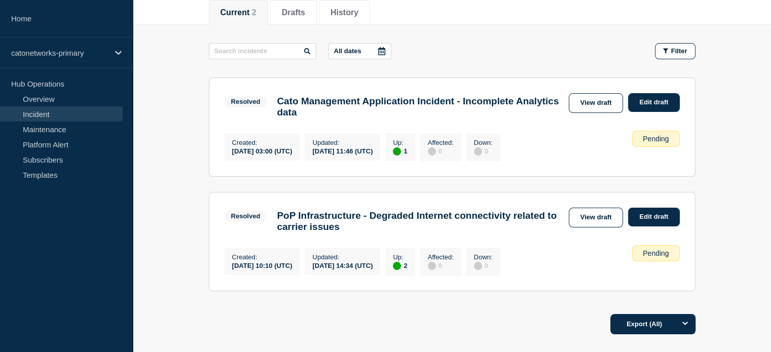
scroll to position [152, 0]
